Goal: Transaction & Acquisition: Download file/media

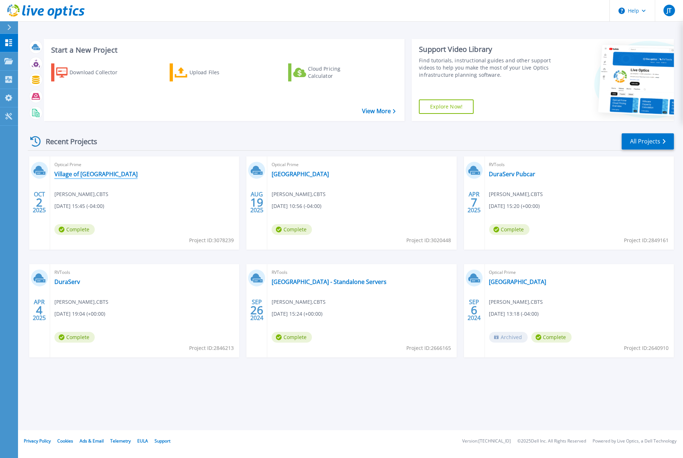
click at [92, 176] on link "Village of [GEOGRAPHIC_DATA]" at bounding box center [95, 173] width 83 height 7
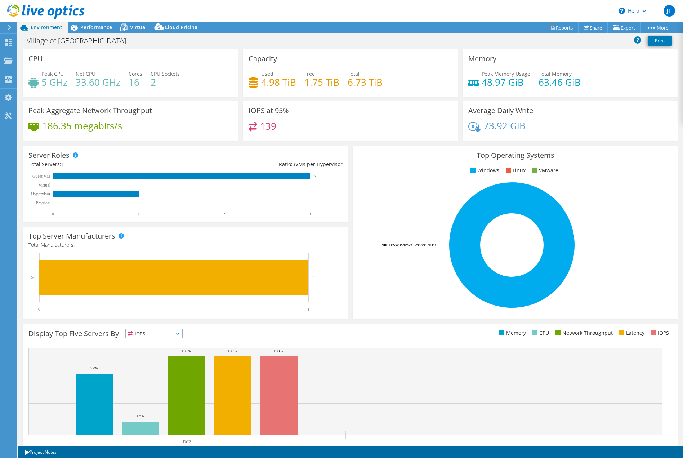
select select "USD"
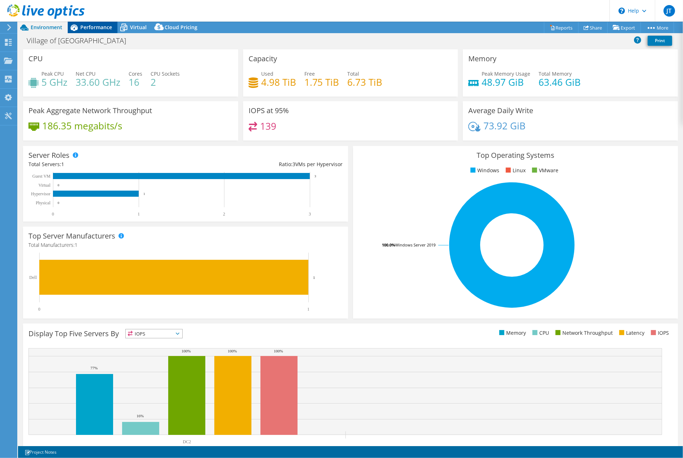
click at [98, 28] on span "Performance" at bounding box center [96, 27] width 32 height 7
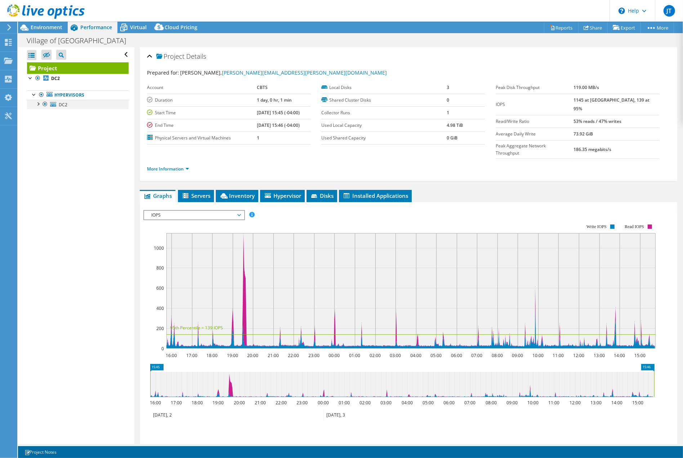
click at [40, 105] on div at bounding box center [37, 103] width 7 height 7
click at [138, 30] on span "Virtual" at bounding box center [138, 27] width 17 height 7
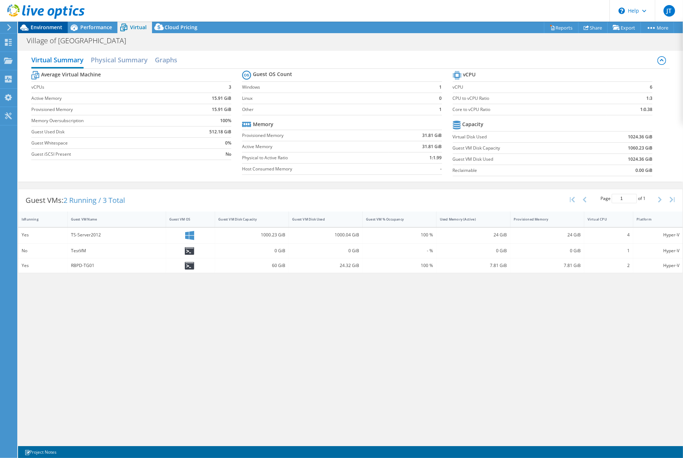
click at [47, 26] on span "Environment" at bounding box center [47, 27] width 32 height 7
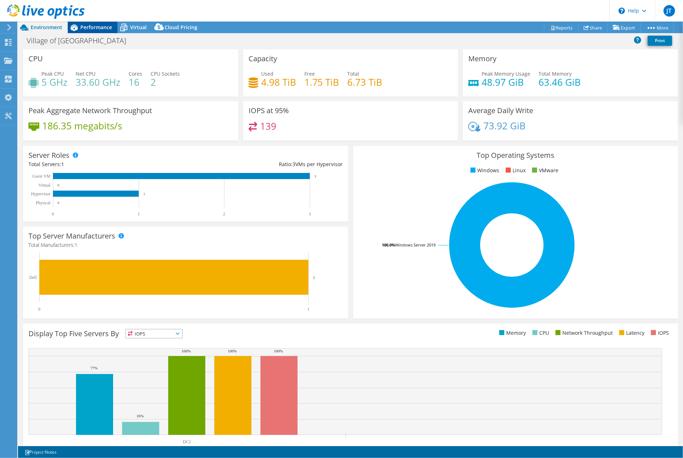
click at [95, 29] on span "Performance" at bounding box center [96, 27] width 32 height 7
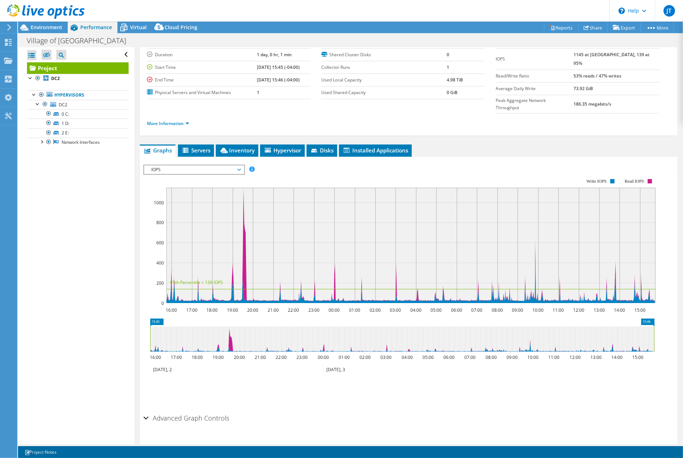
scroll to position [46, 0]
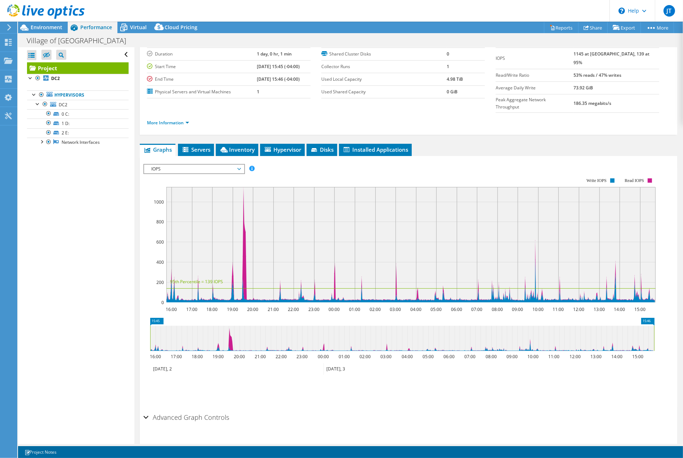
click at [145, 410] on div "Advanced Graph Controls" at bounding box center [408, 417] width 530 height 15
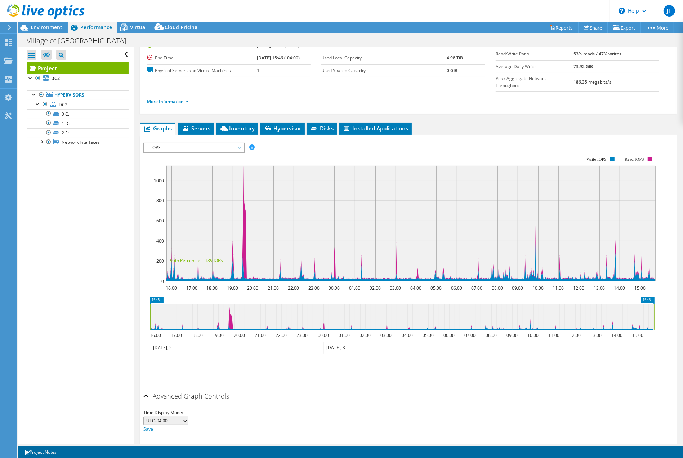
scroll to position [74, 0]
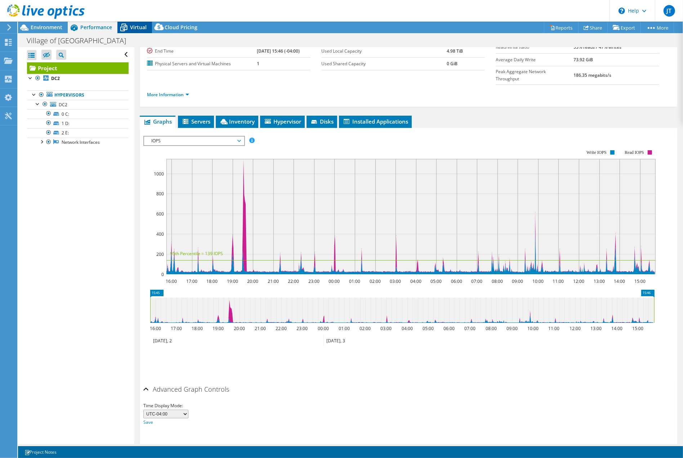
click at [137, 27] on span "Virtual" at bounding box center [138, 27] width 17 height 7
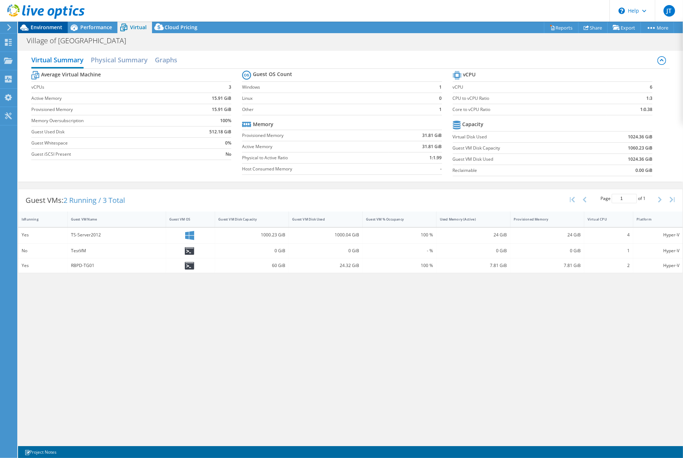
click at [49, 29] on span "Environment" at bounding box center [47, 27] width 32 height 7
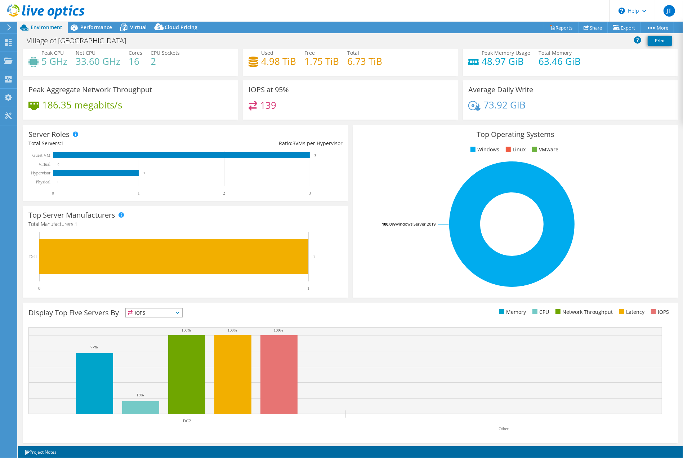
scroll to position [22, 0]
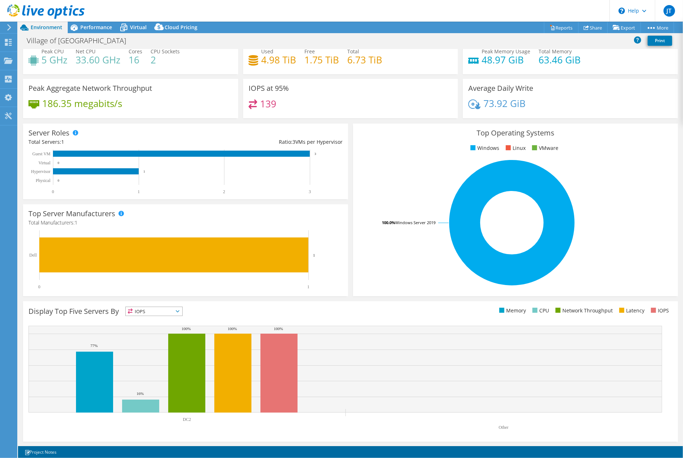
click at [178, 309] on span "IOPS" at bounding box center [154, 311] width 57 height 9
click at [148, 333] on li "Memory" at bounding box center [154, 331] width 57 height 10
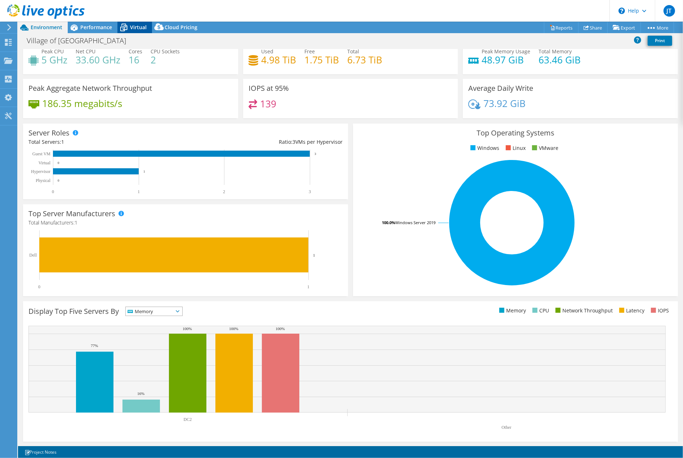
click at [137, 29] on span "Virtual" at bounding box center [138, 27] width 17 height 7
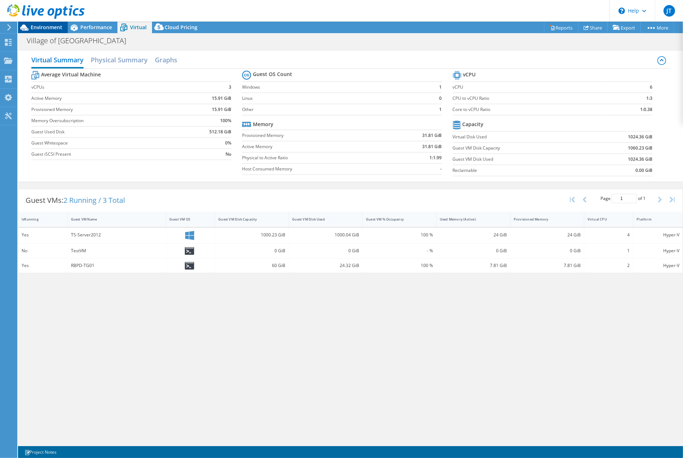
click at [52, 25] on span "Environment" at bounding box center [47, 27] width 32 height 7
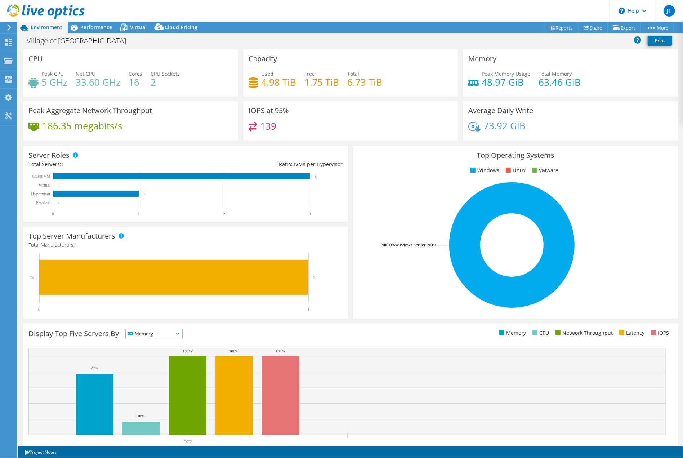
click at [6, 30] on div at bounding box center [8, 27] width 8 height 6
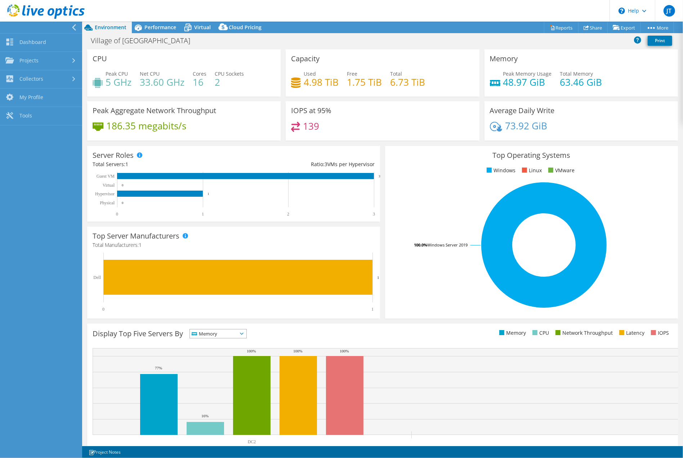
click at [186, 60] on div "CPU Peak CPU 5 GHz Net CPU 33.60 GHz Cores 16 CPU Sockets 2" at bounding box center [184, 72] width 194 height 47
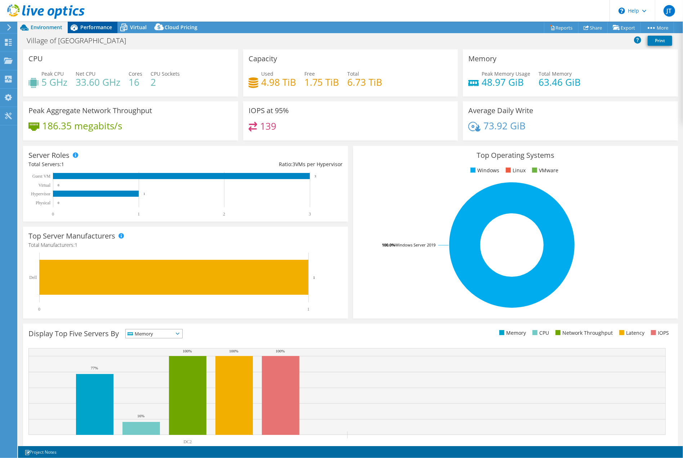
click at [95, 28] on span "Performance" at bounding box center [96, 27] width 32 height 7
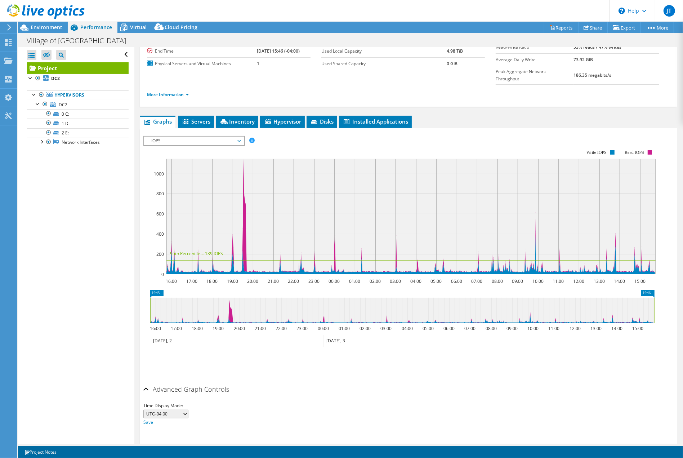
scroll to position [74, 0]
click at [66, 79] on link "DC2" at bounding box center [78, 78] width 102 height 9
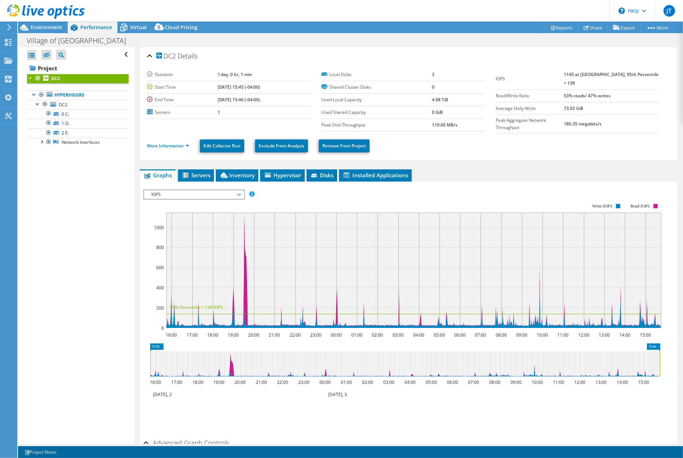
scroll to position [0, 0]
click at [46, 30] on span "Environment" at bounding box center [47, 27] width 32 height 7
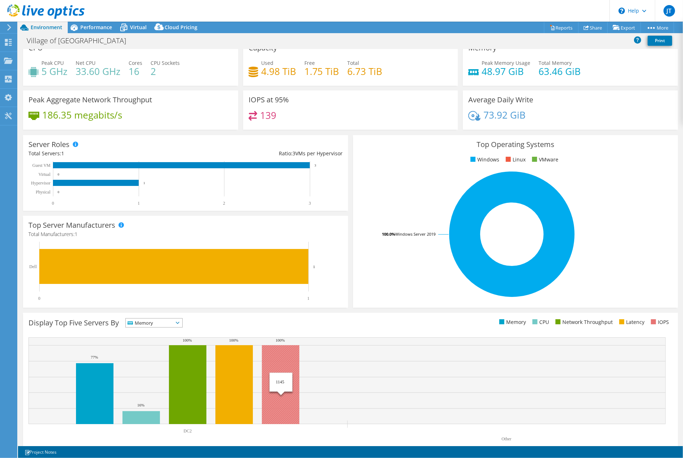
scroll to position [22, 0]
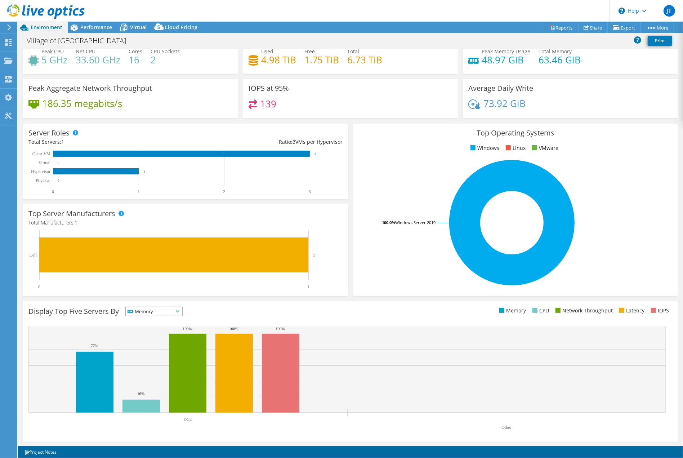
click at [179, 310] on icon at bounding box center [178, 311] width 4 height 2
click at [152, 339] on li "CPU" at bounding box center [154, 341] width 57 height 10
click at [286, 294] on div "Top Server Manufacturers Manufacturers are shown for physical servers and hyper…" at bounding box center [185, 250] width 325 height 92
click at [183, 307] on div "CPU IOPS" at bounding box center [153, 311] width 57 height 9
click at [145, 361] on li "Latency" at bounding box center [154, 361] width 57 height 10
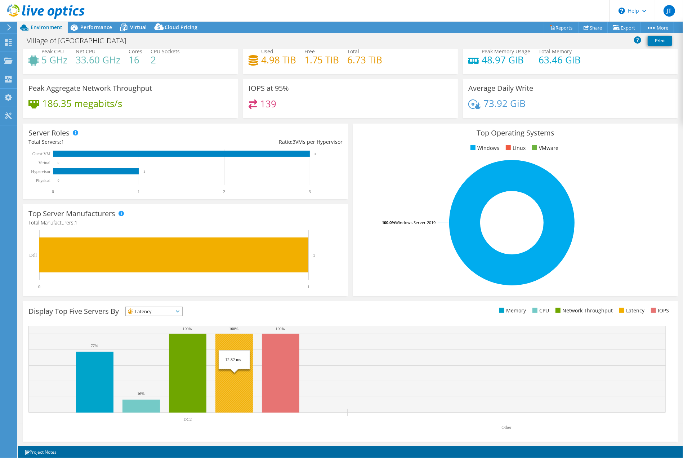
click at [245, 348] on rect at bounding box center [233, 373] width 37 height 79
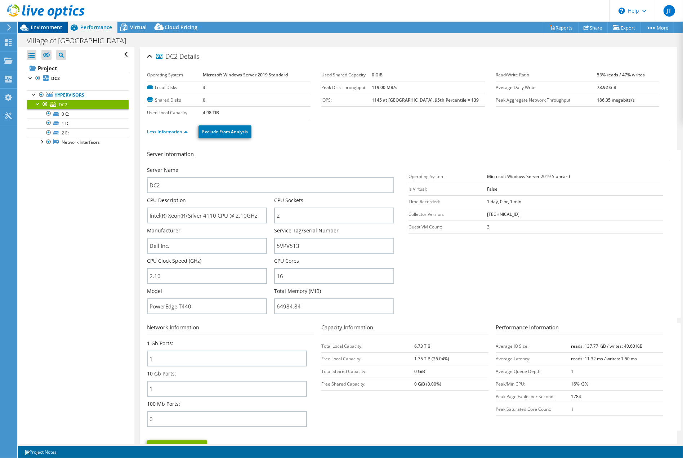
click at [41, 25] on span "Environment" at bounding box center [47, 27] width 32 height 7
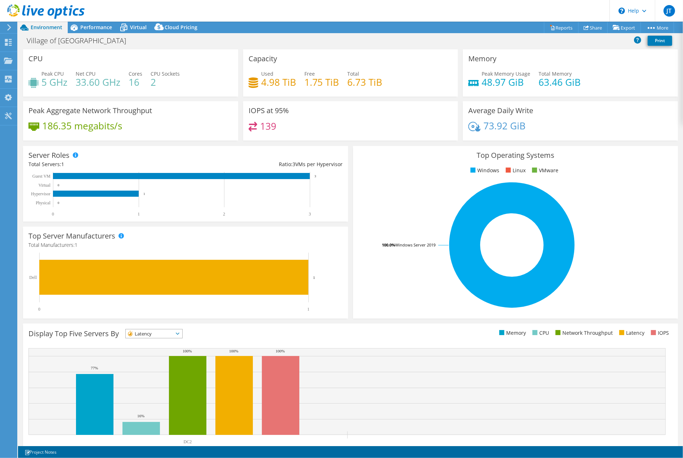
scroll to position [22, 0]
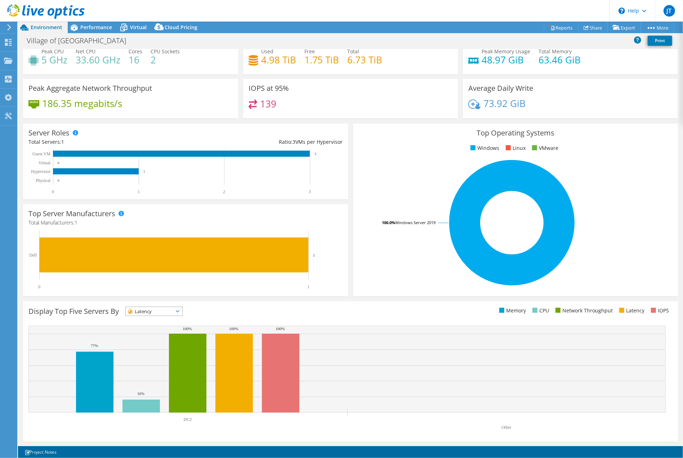
click at [178, 310] on span "Latency" at bounding box center [154, 311] width 57 height 9
click at [152, 320] on li "IOPS" at bounding box center [154, 321] width 57 height 10
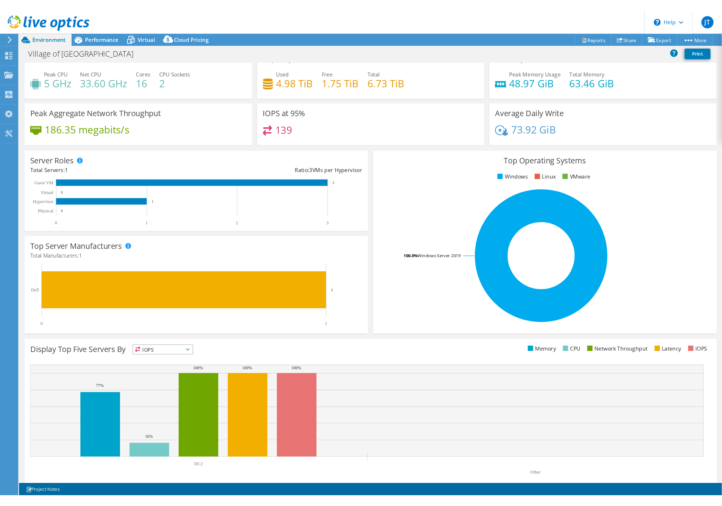
scroll to position [0, 0]
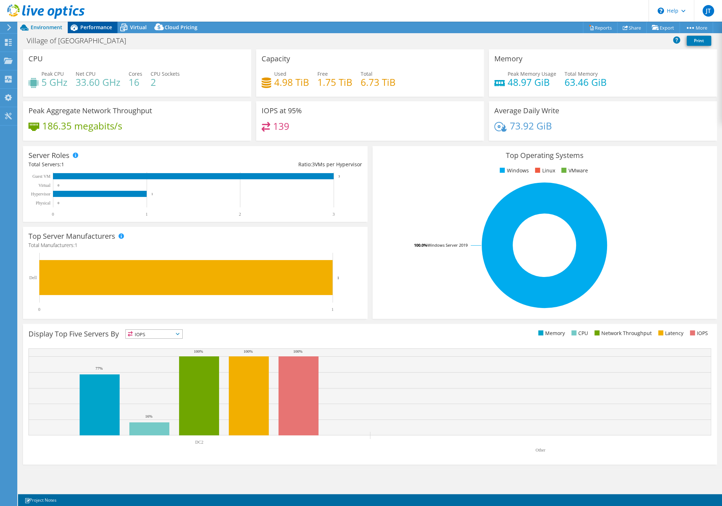
click at [99, 27] on span "Performance" at bounding box center [96, 27] width 32 height 7
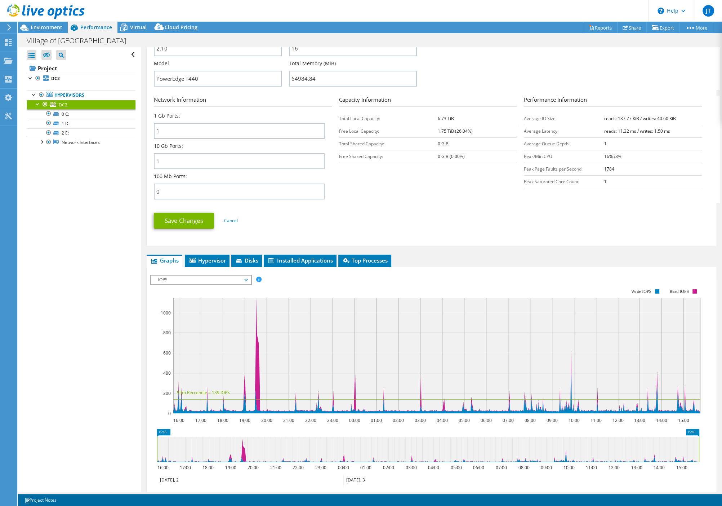
scroll to position [265, 0]
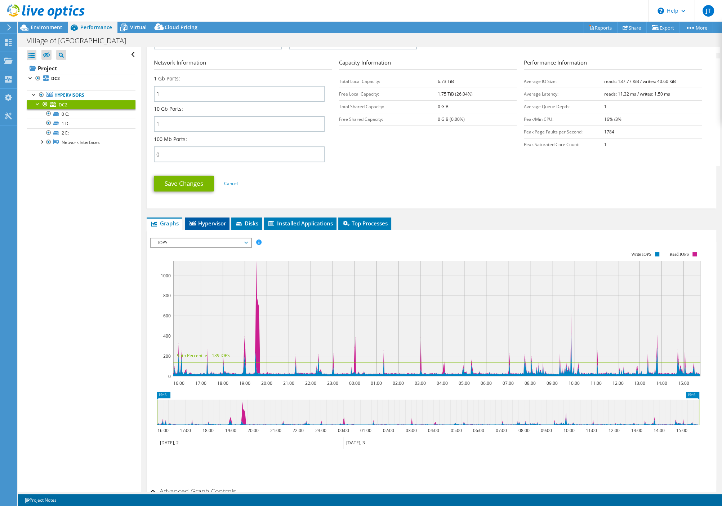
click at [211, 221] on li "Hypervisor" at bounding box center [207, 223] width 45 height 12
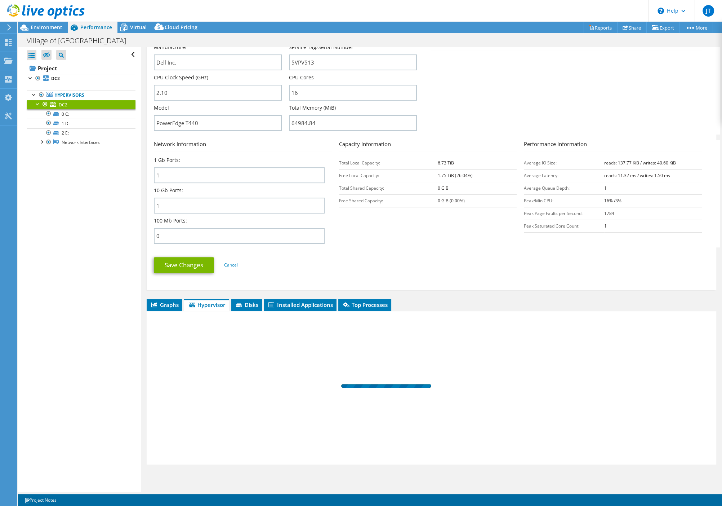
scroll to position [186, 0]
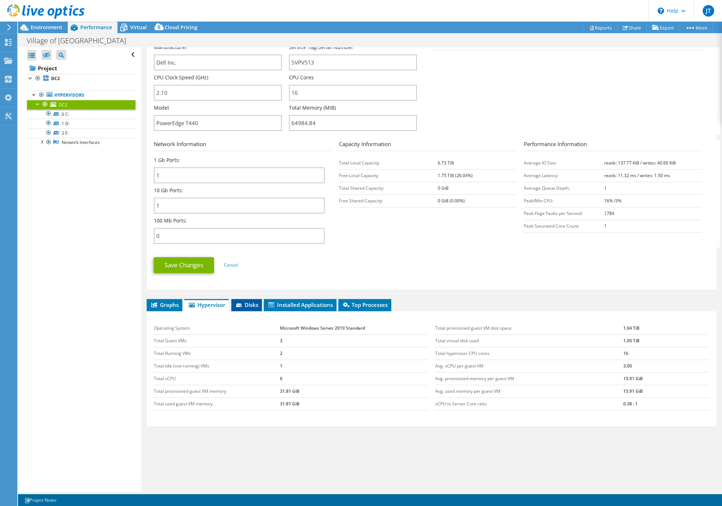
click at [246, 306] on span "Disks" at bounding box center [246, 304] width 23 height 7
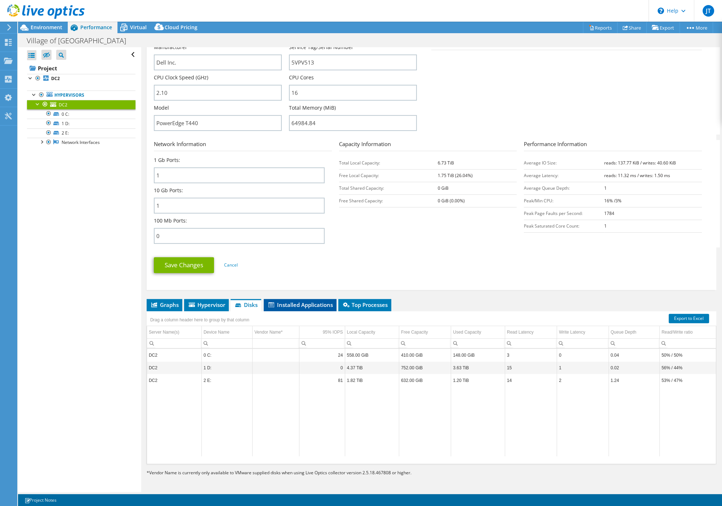
click at [318, 307] on span "Installed Applications" at bounding box center [300, 304] width 66 height 7
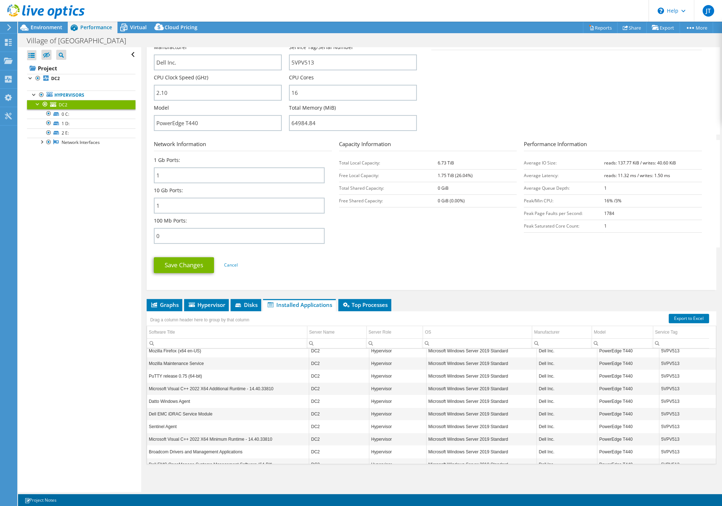
scroll to position [0, 0]
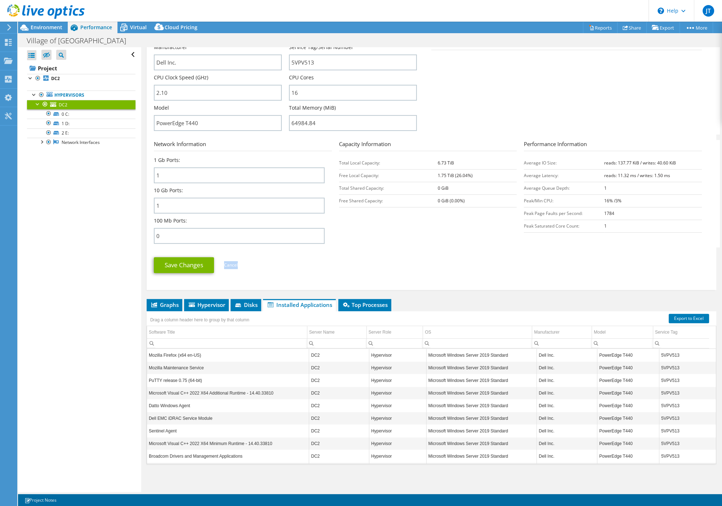
drag, startPoint x: 432, startPoint y: 288, endPoint x: 434, endPoint y: 257, distance: 31.4
click at [434, 257] on div "DC2 Details Operating System Microsoft Windows Server 2019 Standard Local Disks…" at bounding box center [432, 77] width 570 height 426
click at [364, 306] on span "Top Processes" at bounding box center [365, 304] width 46 height 7
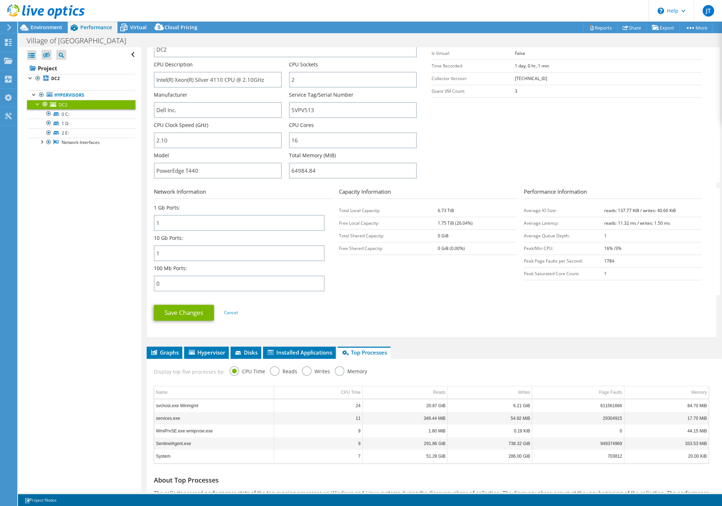
scroll to position [129, 0]
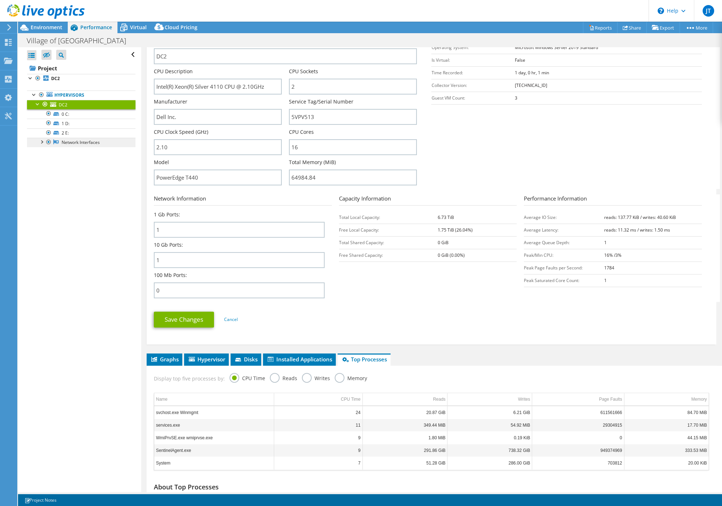
click at [81, 141] on link "Network Interfaces" at bounding box center [81, 142] width 108 height 9
click at [40, 143] on div at bounding box center [41, 141] width 7 height 7
click at [94, 153] on link "Broadcom NetXtreme Gigabit Ethernet #2" at bounding box center [81, 155] width 108 height 16
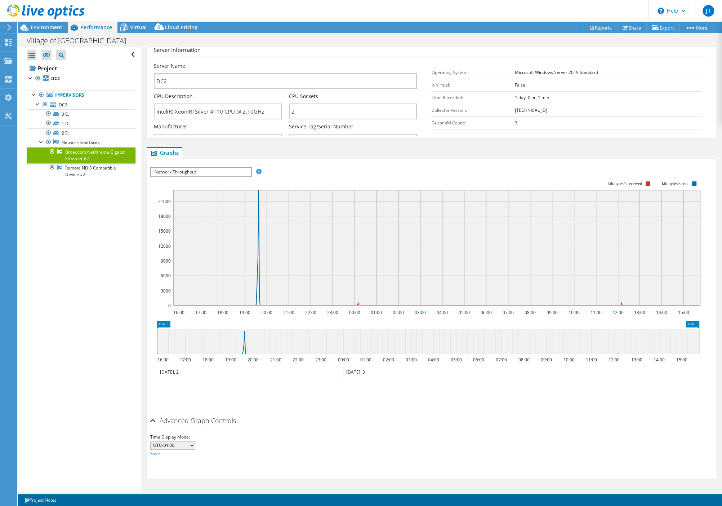
scroll to position [0, 0]
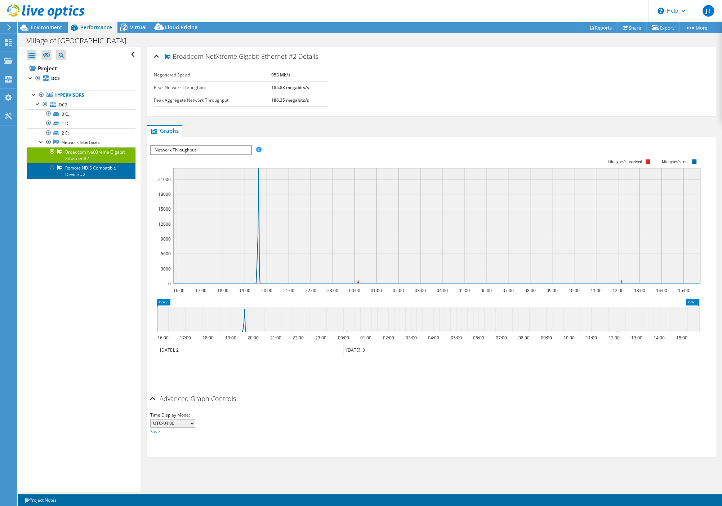
click at [83, 173] on link "Remote NDIS Compatible Device #2" at bounding box center [81, 171] width 108 height 16
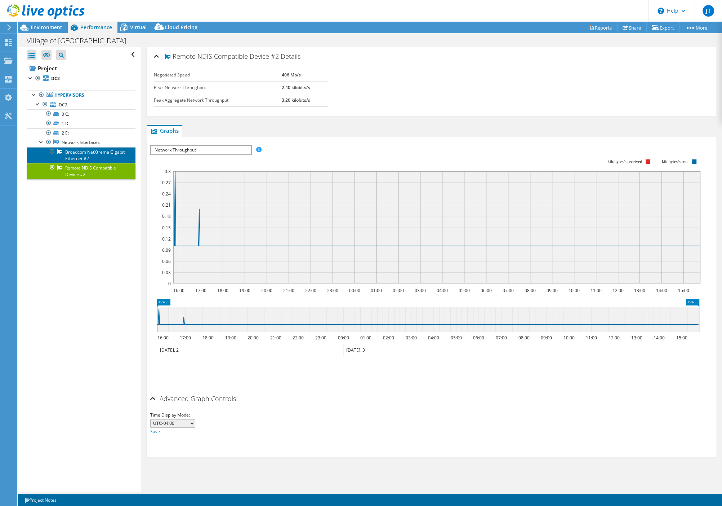
click at [91, 159] on link "Broadcom NetXtreme Gigabit Ethernet #2" at bounding box center [81, 155] width 108 height 16
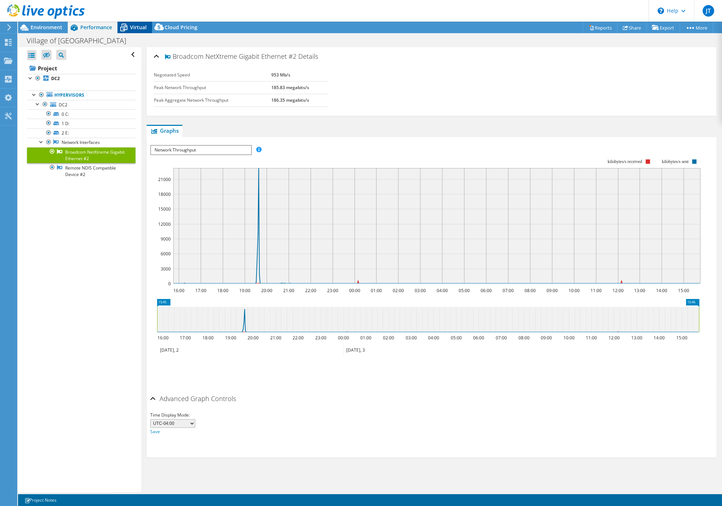
click at [134, 28] on span "Virtual" at bounding box center [138, 27] width 17 height 7
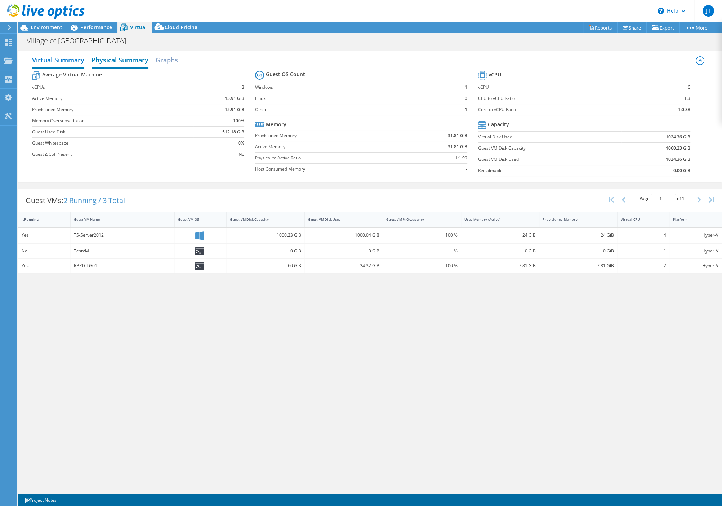
click at [119, 61] on h2 "Physical Summary" at bounding box center [120, 61] width 57 height 16
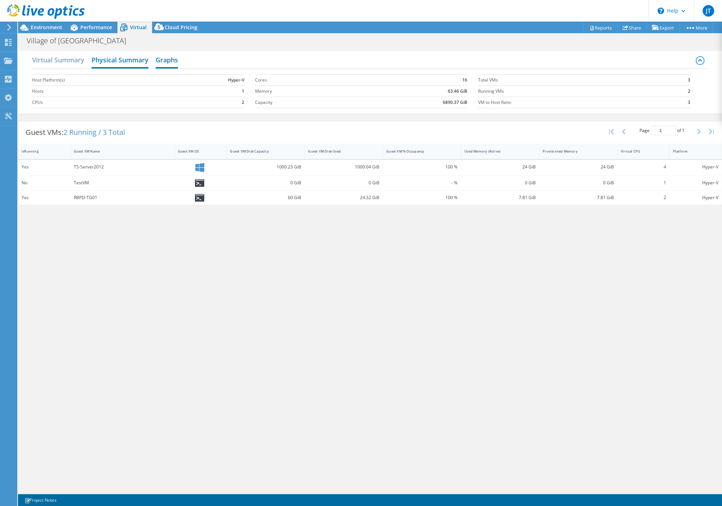
click at [169, 58] on h2 "Graphs" at bounding box center [167, 61] width 22 height 16
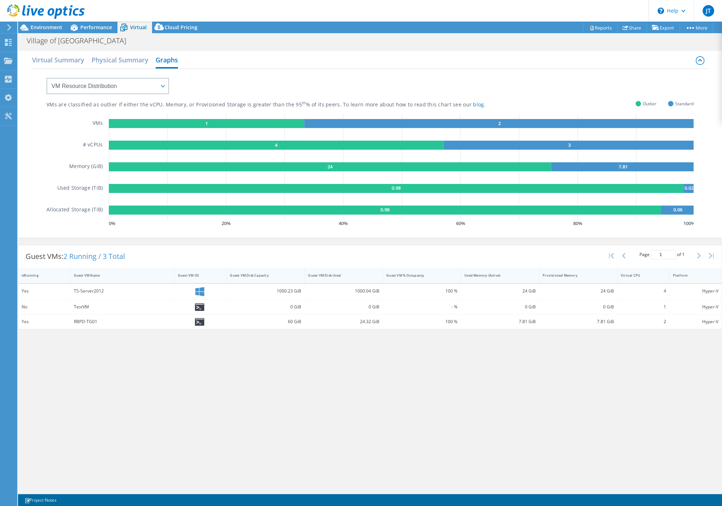
click at [48, 23] on div at bounding box center [42, 12] width 85 height 24
click at [50, 28] on span "Environment" at bounding box center [47, 27] width 32 height 7
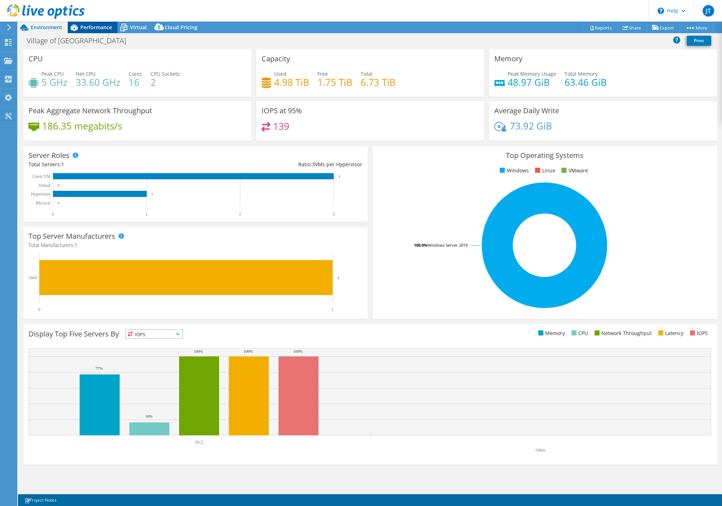
click at [93, 27] on span "Performance" at bounding box center [96, 27] width 32 height 7
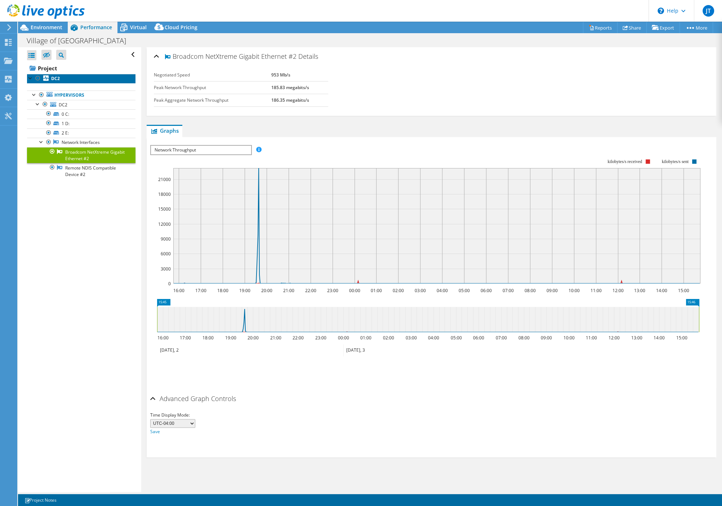
click at [54, 80] on b "DC2" at bounding box center [55, 78] width 9 height 6
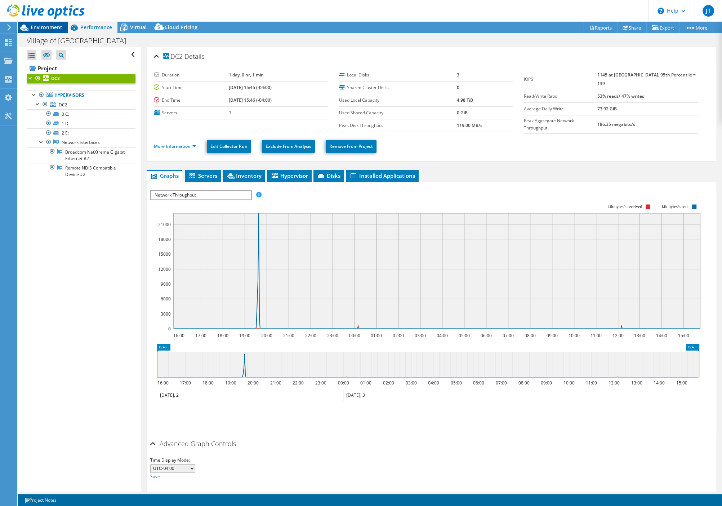
click at [44, 30] on span "Environment" at bounding box center [47, 27] width 32 height 7
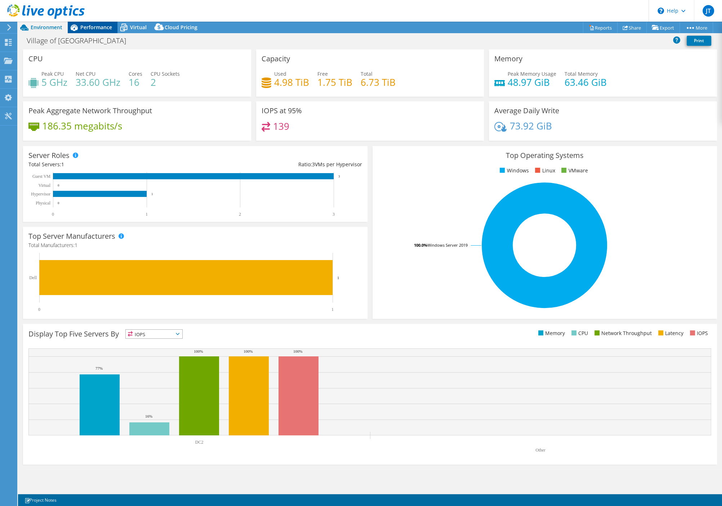
click at [99, 27] on span "Performance" at bounding box center [96, 27] width 32 height 7
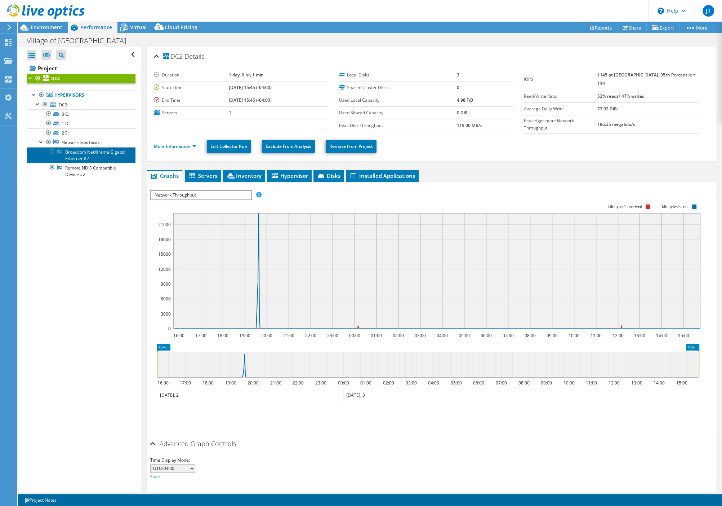
click at [101, 152] on link "Broadcom NetXtreme Gigabit Ethernet #2" at bounding box center [81, 155] width 108 height 16
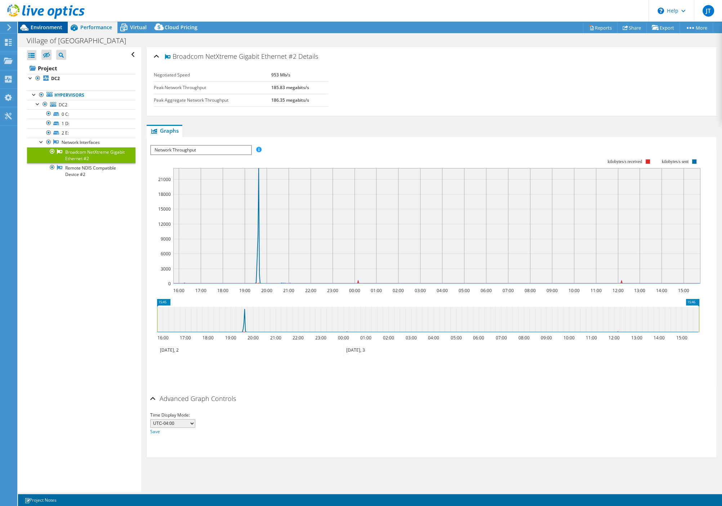
click at [44, 27] on span "Environment" at bounding box center [47, 27] width 32 height 7
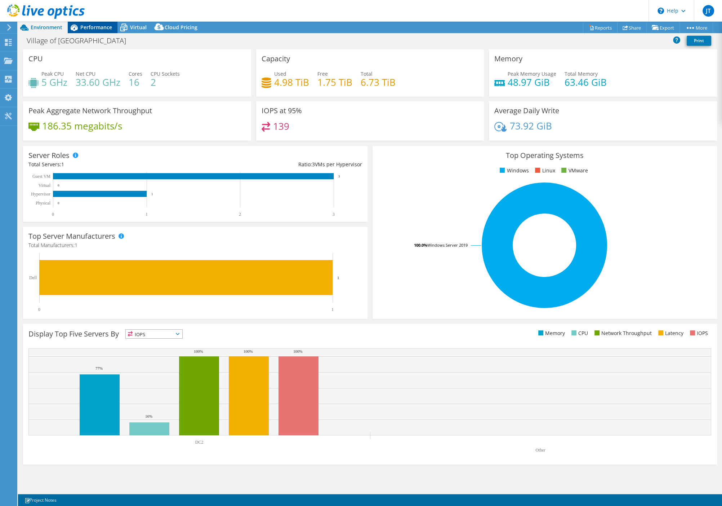
click at [102, 25] on span "Performance" at bounding box center [96, 27] width 32 height 7
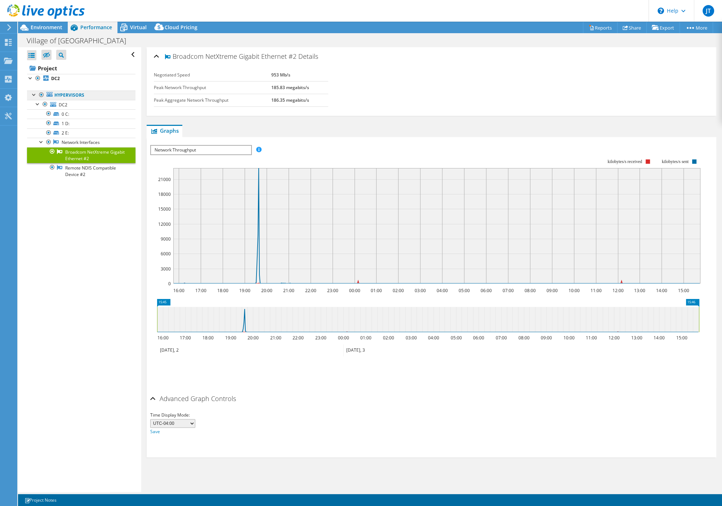
click at [63, 96] on link "Hypervisors" at bounding box center [81, 94] width 108 height 9
click at [59, 79] on b "DC2" at bounding box center [55, 78] width 9 height 6
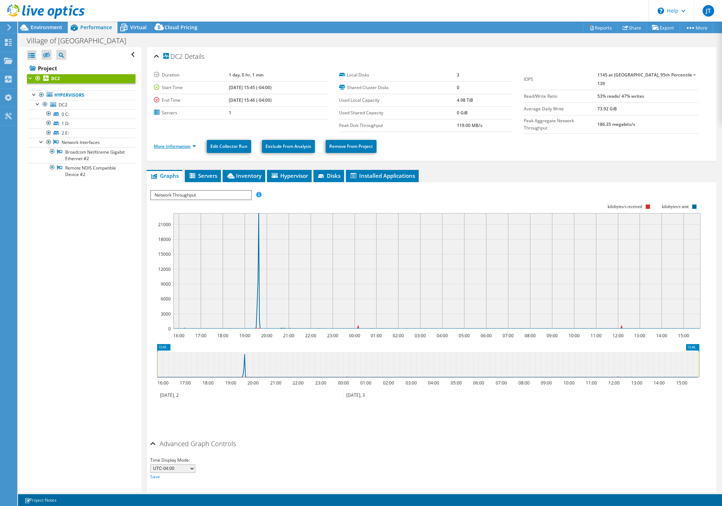
click at [196, 143] on link "More Information" at bounding box center [175, 146] width 42 height 6
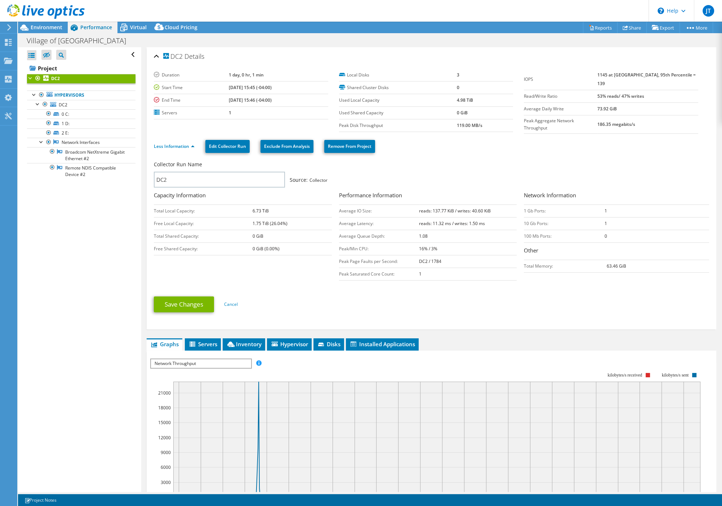
drag, startPoint x: 519, startPoint y: 225, endPoint x: 556, endPoint y: 219, distance: 37.1
click at [554, 220] on div "Collector Run Name DC2 Source: Collector Capacity Information Total Local Capac…" at bounding box center [433, 221] width 559 height 125
click at [488, 308] on ul "Save Changes Cancel" at bounding box center [431, 303] width 555 height 18
click at [31, 54] on div at bounding box center [31, 55] width 9 height 10
click at [33, 77] on div at bounding box center [30, 77] width 7 height 7
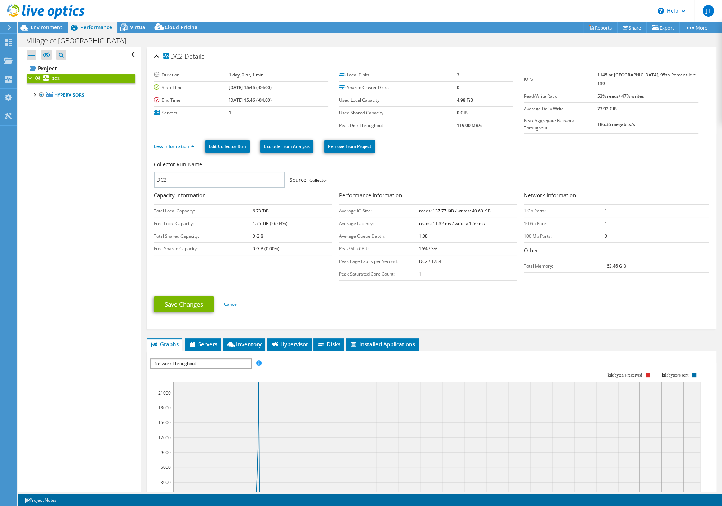
click at [40, 23] on div at bounding box center [42, 12] width 85 height 24
click at [55, 28] on span "Environment" at bounding box center [47, 27] width 32 height 7
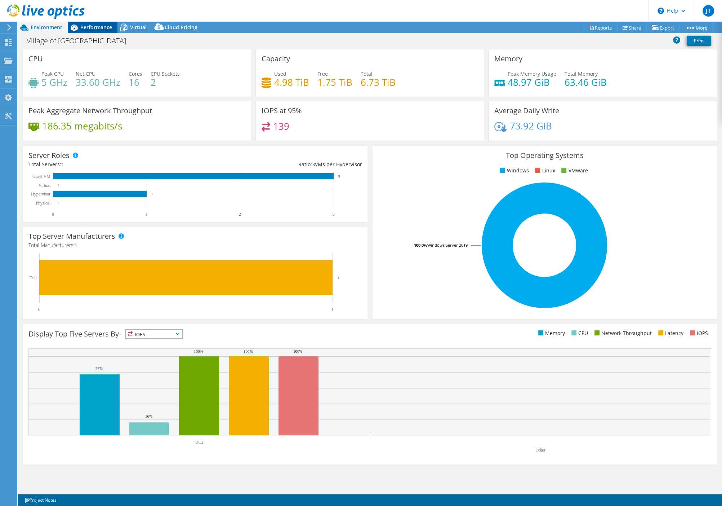
click at [95, 25] on span "Performance" at bounding box center [96, 27] width 32 height 7
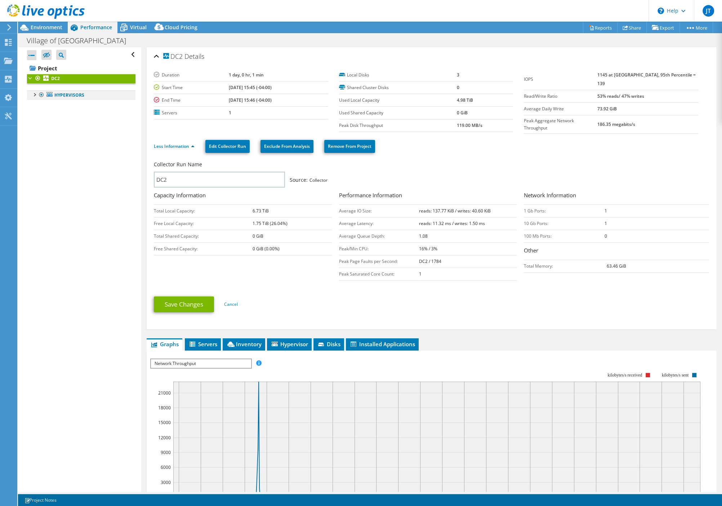
click at [36, 91] on div at bounding box center [34, 93] width 7 height 7
click at [39, 104] on div at bounding box center [37, 103] width 7 height 7
click at [66, 98] on link "Hypervisors" at bounding box center [81, 94] width 108 height 9
click at [62, 106] on span "DC2" at bounding box center [63, 105] width 9 height 6
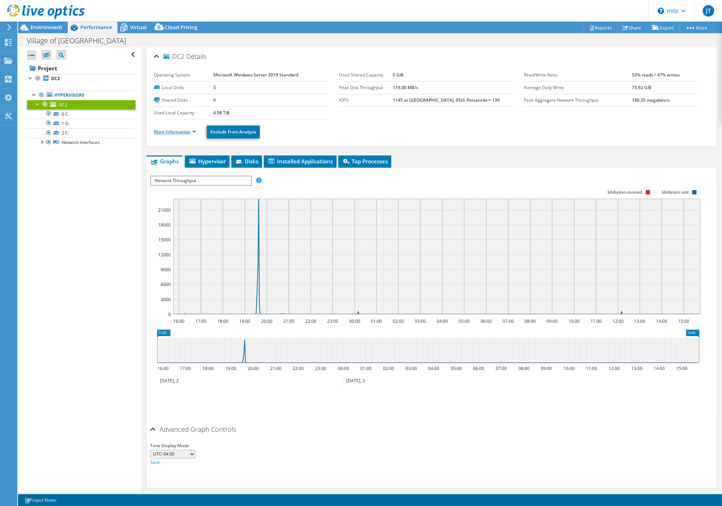
click at [185, 129] on link "More Information" at bounding box center [175, 132] width 42 height 6
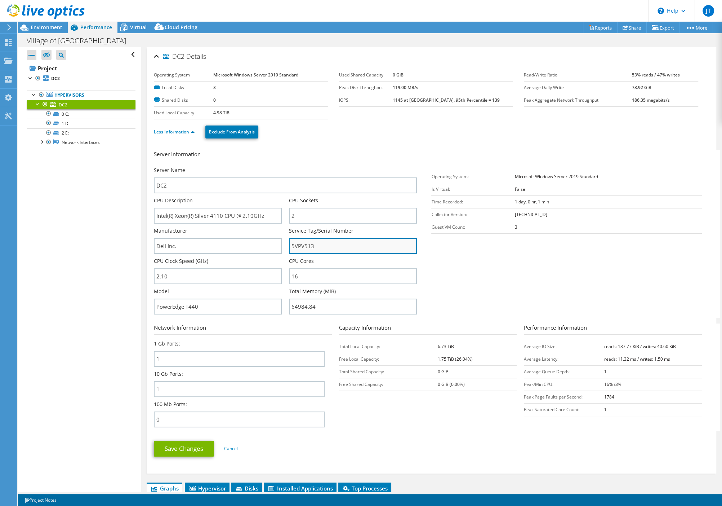
drag, startPoint x: 326, startPoint y: 249, endPoint x: 281, endPoint y: 246, distance: 44.4
click at [289, 246] on input "5VPV513" at bounding box center [353, 246] width 128 height 16
click at [50, 29] on span "Environment" at bounding box center [47, 27] width 32 height 7
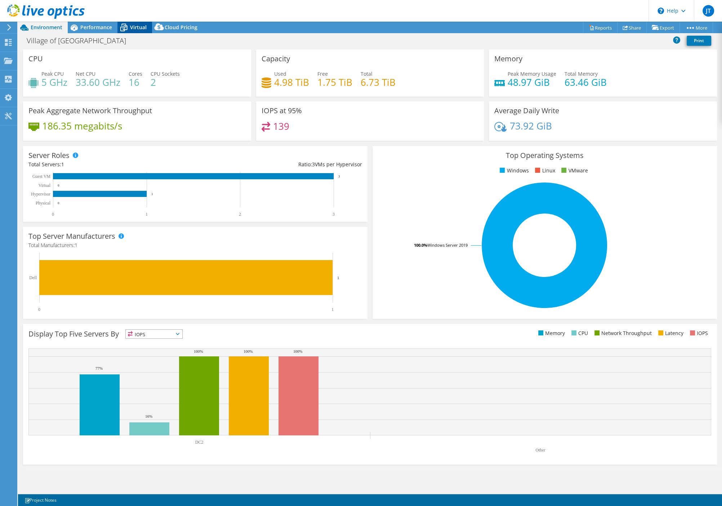
click at [133, 27] on span "Virtual" at bounding box center [138, 27] width 17 height 7
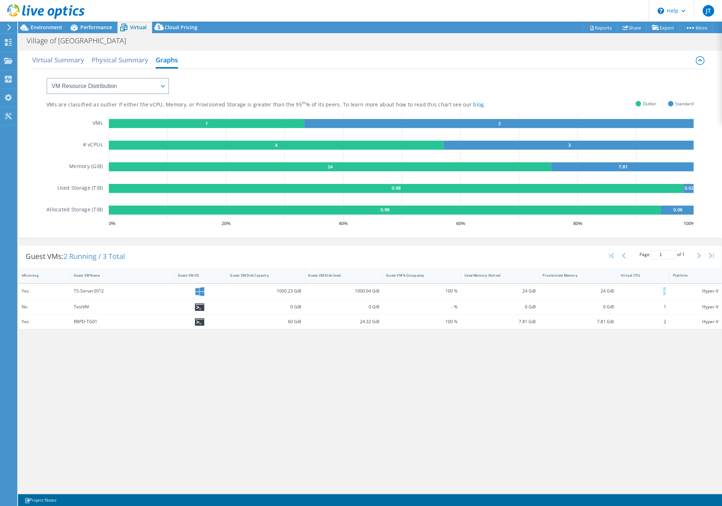
drag, startPoint x: 660, startPoint y: 292, endPoint x: 670, endPoint y: 289, distance: 10.1
click at [670, 289] on div "4" at bounding box center [644, 291] width 52 height 15
drag, startPoint x: 661, startPoint y: 324, endPoint x: 668, endPoint y: 323, distance: 6.9
click at [668, 323] on div "2" at bounding box center [644, 321] width 52 height 14
click at [43, 29] on span "Environment" at bounding box center [47, 27] width 32 height 7
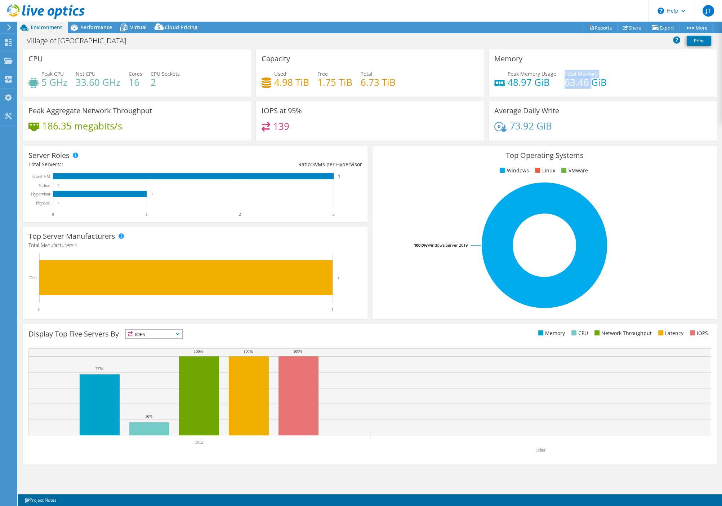
drag, startPoint x: 564, startPoint y: 84, endPoint x: 593, endPoint y: 74, distance: 31.0
click at [592, 75] on div "Peak Memory Usage 48.97 GiB Total Memory 63.46 GiB" at bounding box center [602, 81] width 217 height 23
drag, startPoint x: 359, startPoint y: 81, endPoint x: 395, endPoint y: 83, distance: 36.1
click at [395, 83] on div "Used 4.98 TiB Free 1.75 TiB Total 6.73 TiB" at bounding box center [370, 81] width 217 height 23
drag, startPoint x: 125, startPoint y: 81, endPoint x: 150, endPoint y: 81, distance: 24.9
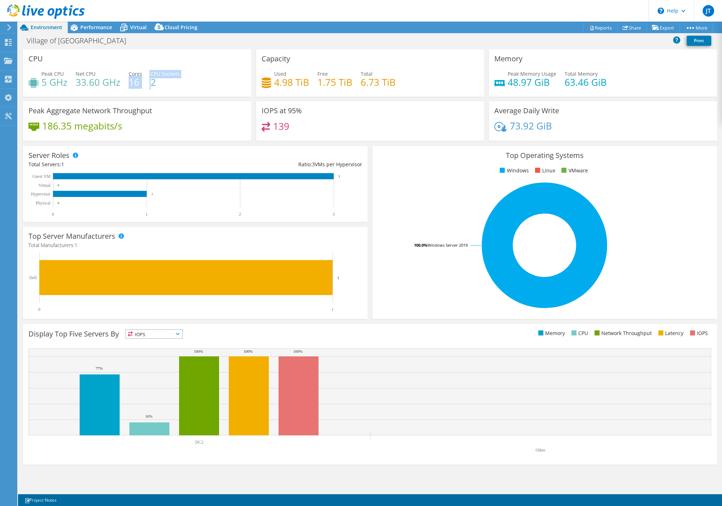
click at [150, 81] on div "Peak CPU 5 GHz Net CPU 33.60 GHz Cores 16 CPU Sockets 2" at bounding box center [136, 81] width 217 height 23
drag, startPoint x: 77, startPoint y: 80, endPoint x: 143, endPoint y: 84, distance: 65.7
click at [143, 84] on div "Peak CPU 5 GHz Net CPU 33.60 GHz Cores 16 CPU Sockets 2" at bounding box center [136, 81] width 217 height 23
click at [134, 30] on span "Virtual" at bounding box center [138, 27] width 17 height 7
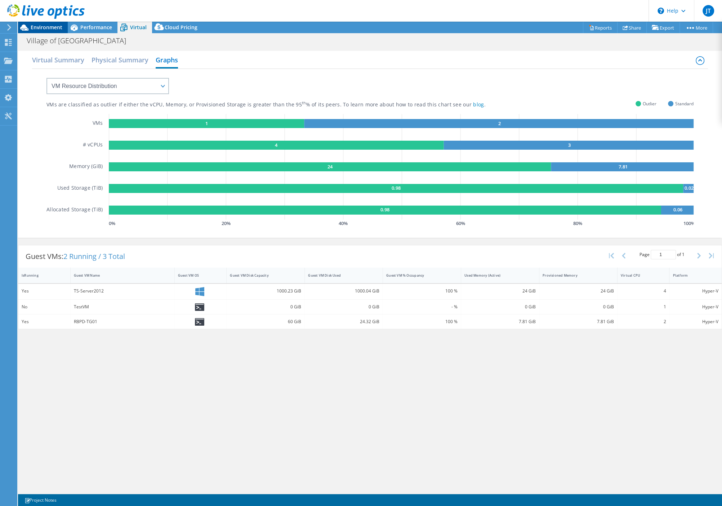
click at [37, 26] on span "Environment" at bounding box center [47, 27] width 32 height 7
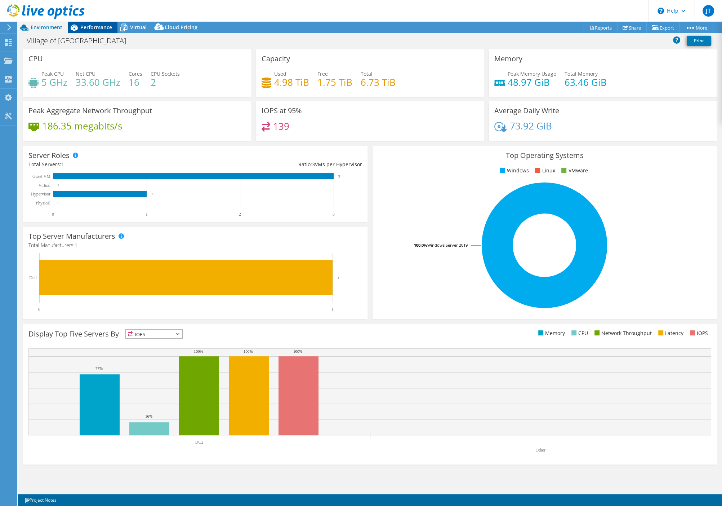
click at [90, 25] on span "Performance" at bounding box center [96, 27] width 32 height 7
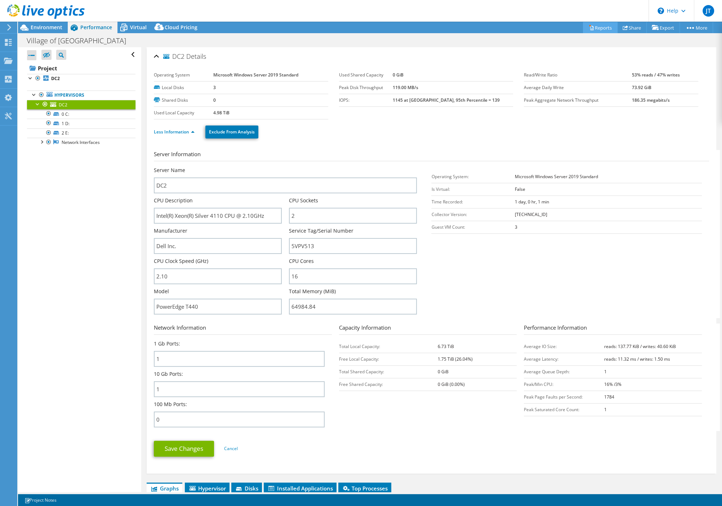
click at [597, 28] on link "Reports" at bounding box center [600, 27] width 35 height 11
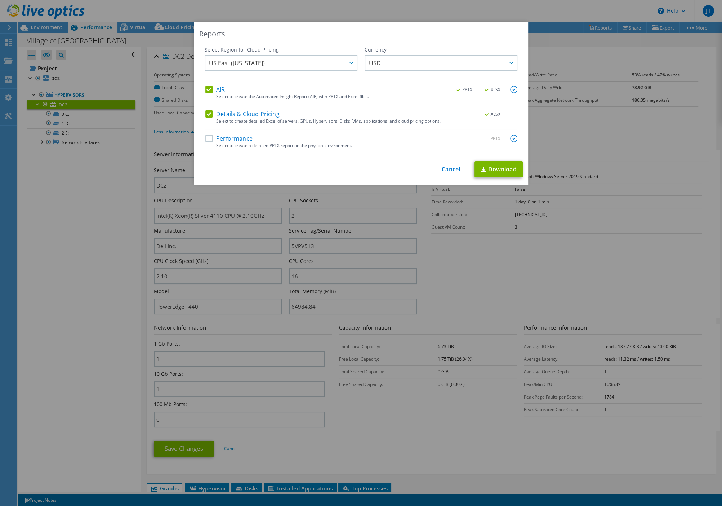
click at [208, 139] on label "Performance" at bounding box center [228, 138] width 47 height 7
click at [0, 0] on input "Performance" at bounding box center [0, 0] width 0 height 0
click at [491, 172] on link "Download" at bounding box center [499, 169] width 48 height 16
click at [381, 120] on div "Select to create detailed Excel of servers, GPUs, Hypervisors, Disks, VMs, appl…" at bounding box center [366, 121] width 301 height 5
click at [452, 170] on link "Cancel" at bounding box center [451, 169] width 18 height 7
